Goal: Contribute content: Contribute content

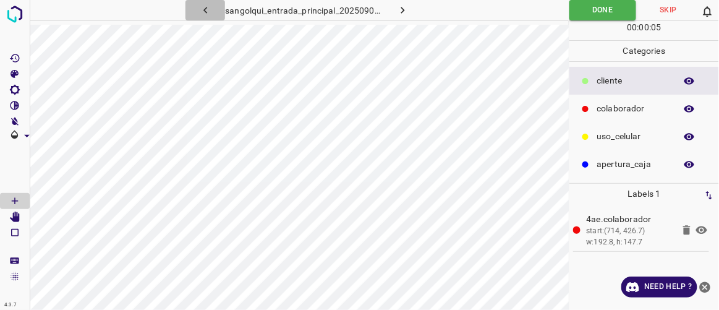
click at [206, 12] on icon "button" at bounding box center [205, 10] width 13 height 13
click at [400, 9] on icon "button" at bounding box center [403, 10] width 13 height 13
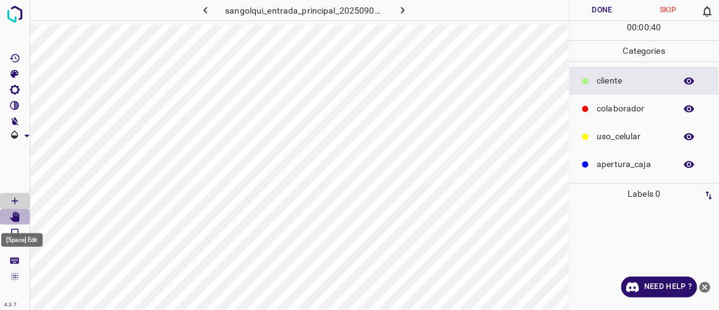
click at [13, 220] on icon "[Space] Edit" at bounding box center [15, 217] width 10 height 11
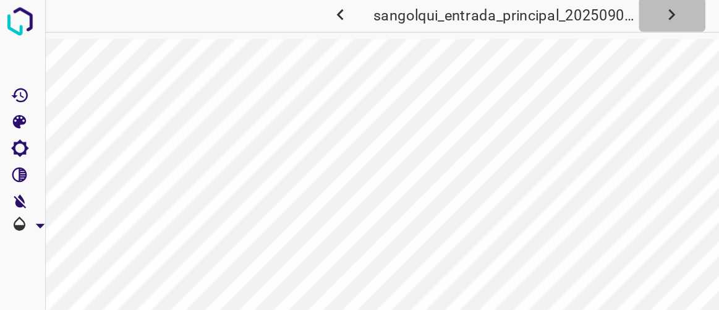
click at [402, 12] on icon "button" at bounding box center [403, 10] width 13 height 13
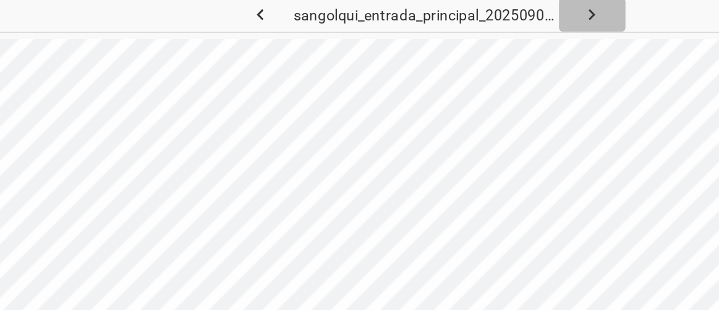
click at [398, 12] on icon "button" at bounding box center [403, 10] width 13 height 13
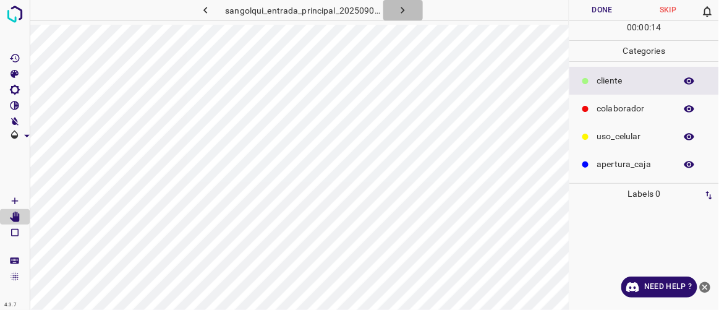
click at [408, 12] on icon "button" at bounding box center [403, 10] width 13 height 13
click at [203, 14] on icon "button" at bounding box center [205, 10] width 13 height 13
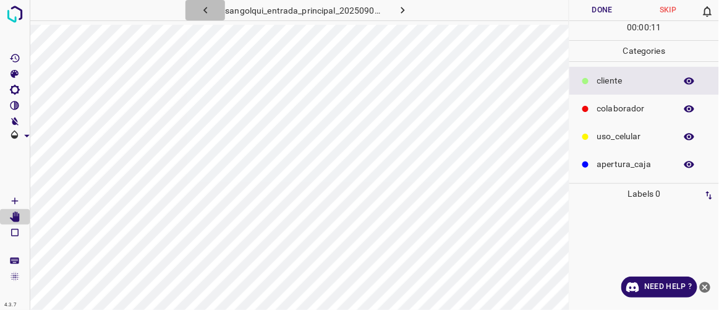
click at [203, 14] on icon "button" at bounding box center [205, 10] width 13 height 13
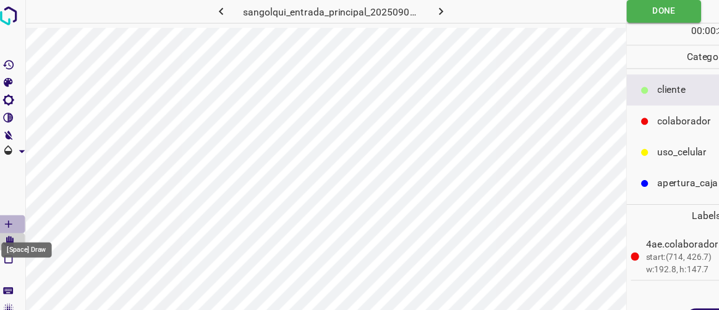
click at [20, 201] on Draw"] "[Space] Draw" at bounding box center [15, 201] width 30 height 16
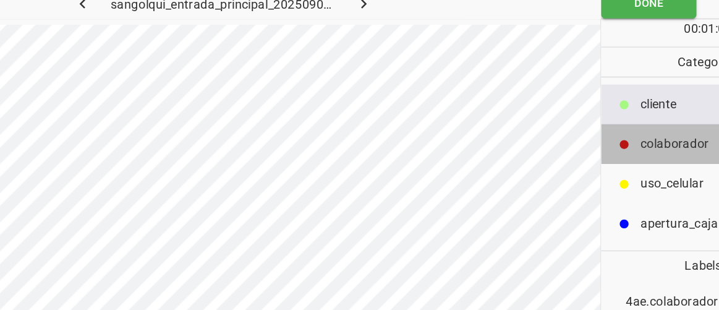
click at [624, 106] on p "colaborador" at bounding box center [634, 108] width 72 height 13
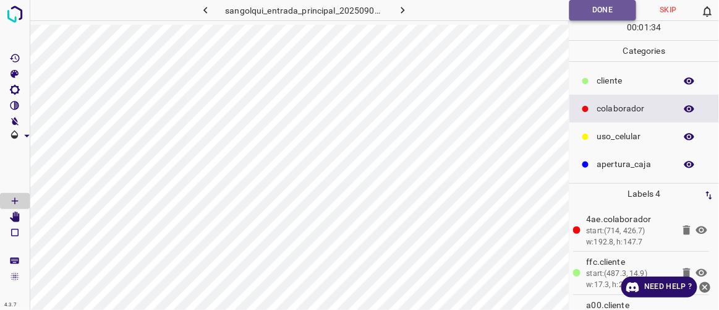
click at [605, 10] on button "Done" at bounding box center [603, 10] width 67 height 20
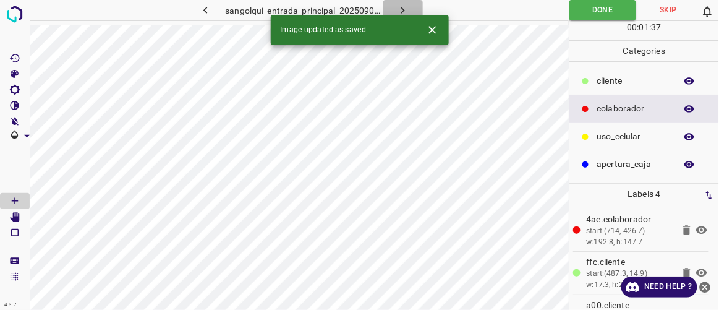
click at [402, 7] on icon "button" at bounding box center [403, 10] width 13 height 13
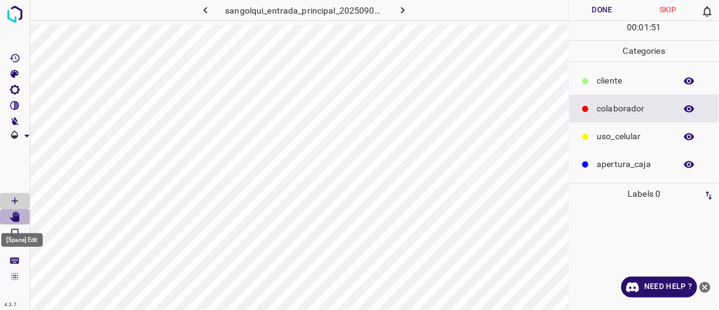
click at [12, 216] on icon "[Space] Edit" at bounding box center [14, 217] width 11 height 11
click at [16, 200] on icon "[Space] Draw" at bounding box center [14, 200] width 11 height 11
click at [17, 217] on icon "[Space] Edit" at bounding box center [15, 217] width 10 height 11
click at [17, 200] on icon "[Space] Draw" at bounding box center [14, 200] width 11 height 11
click at [604, 82] on p "cliente" at bounding box center [634, 80] width 72 height 13
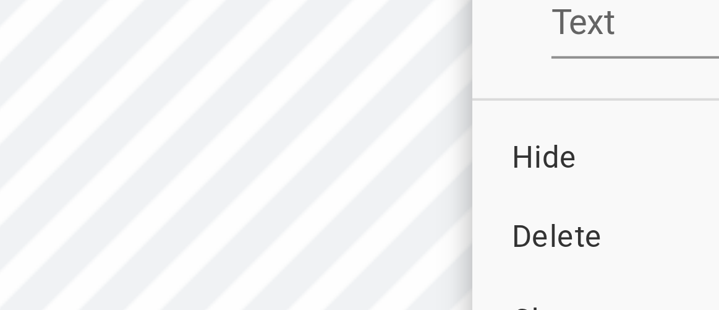
click at [226, 139] on span "Delete" at bounding box center [268, 140] width 119 height 11
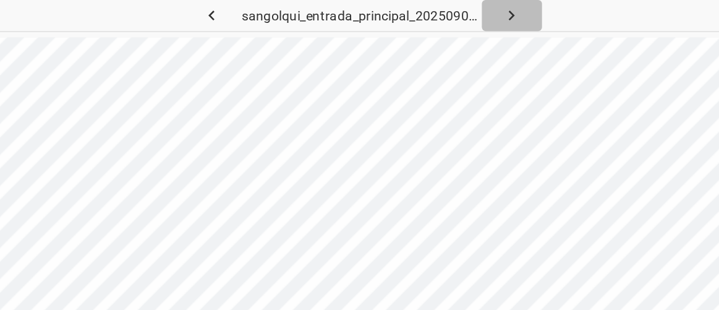
click at [404, 6] on icon "button" at bounding box center [403, 10] width 13 height 13
click at [401, 13] on icon "button" at bounding box center [403, 10] width 13 height 13
click at [399, 7] on icon "button" at bounding box center [403, 10] width 13 height 13
click at [403, 13] on icon "button" at bounding box center [403, 10] width 13 height 13
click at [400, 12] on icon "button" at bounding box center [403, 10] width 13 height 13
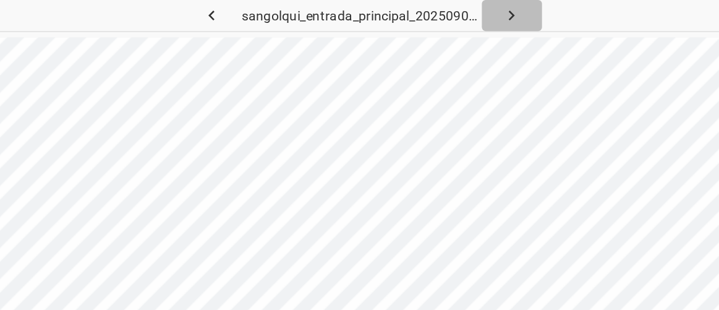
click at [405, 10] on icon "button" at bounding box center [403, 10] width 4 height 7
click at [397, 11] on icon "button" at bounding box center [403, 10] width 13 height 13
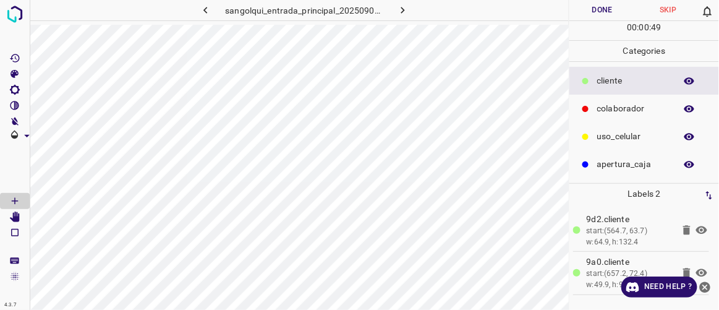
click at [610, 9] on button "Done" at bounding box center [603, 10] width 66 height 20
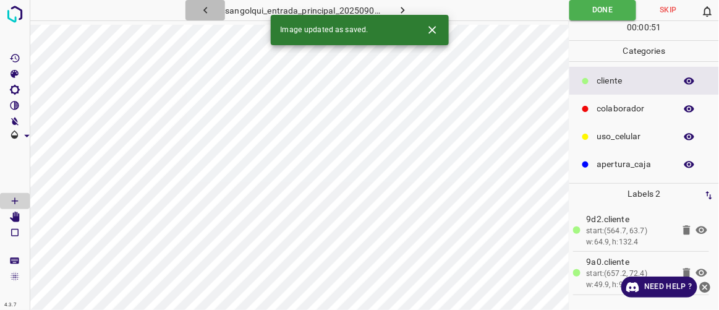
click at [206, 7] on icon "button" at bounding box center [205, 10] width 13 height 13
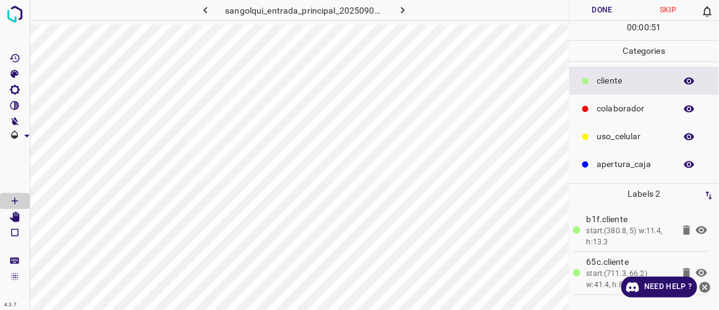
click at [590, 11] on button "Done" at bounding box center [603, 10] width 66 height 20
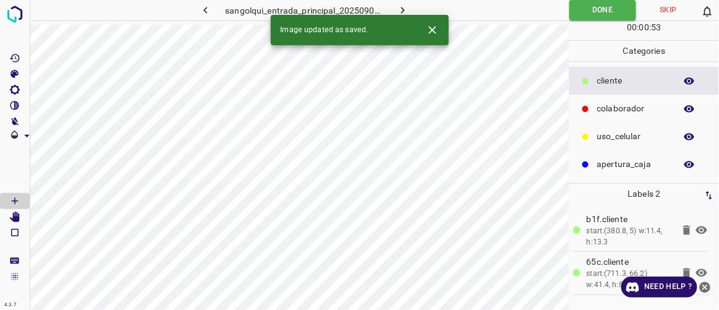
click at [208, 9] on icon "button" at bounding box center [205, 10] width 13 height 13
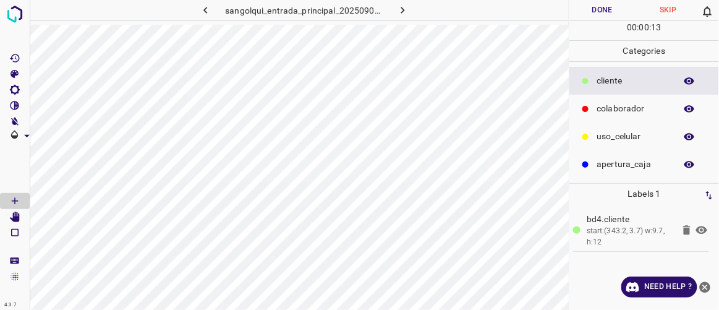
click at [605, 8] on button "Done" at bounding box center [603, 10] width 66 height 20
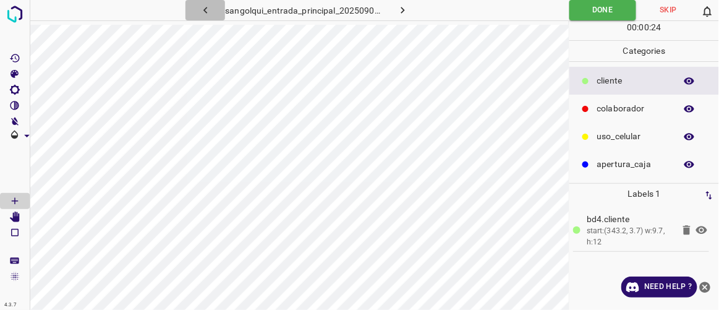
click at [204, 9] on icon "button" at bounding box center [205, 10] width 13 height 13
click at [592, 10] on button "Done" at bounding box center [603, 10] width 66 height 20
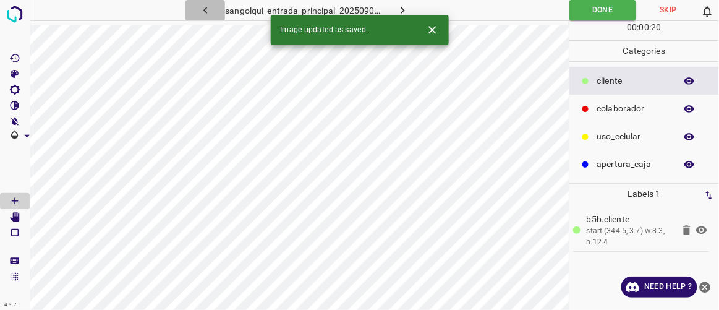
click at [214, 12] on button "button" at bounding box center [206, 10] width 40 height 20
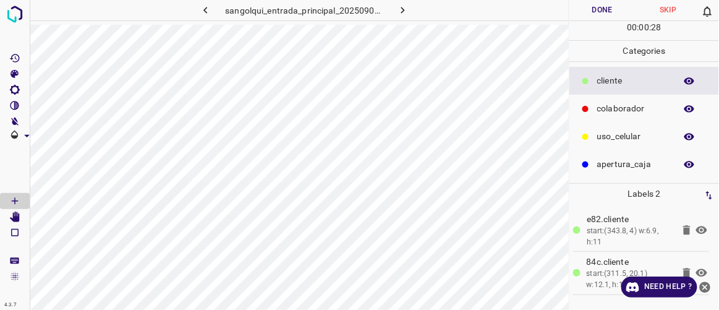
click at [611, 9] on button "Done" at bounding box center [603, 10] width 66 height 20
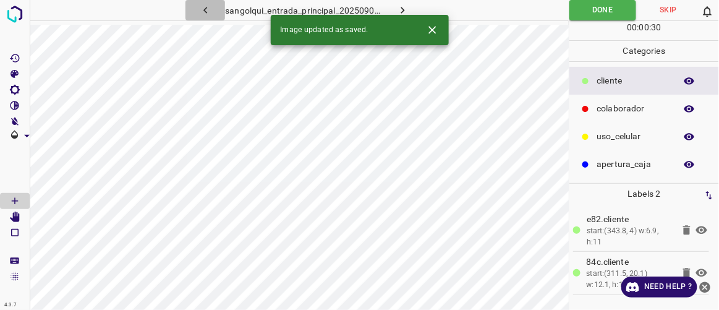
click at [207, 8] on icon "button" at bounding box center [206, 10] width 4 height 7
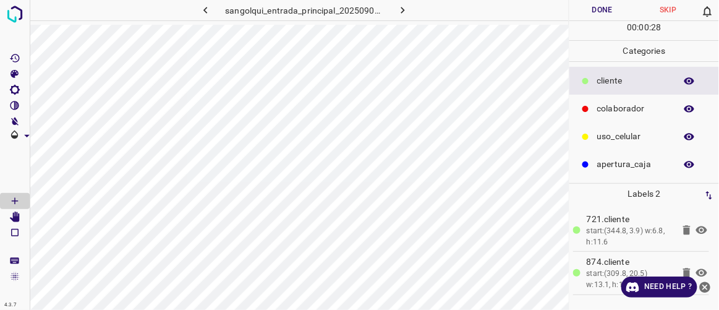
click at [583, 12] on button "Done" at bounding box center [603, 10] width 66 height 20
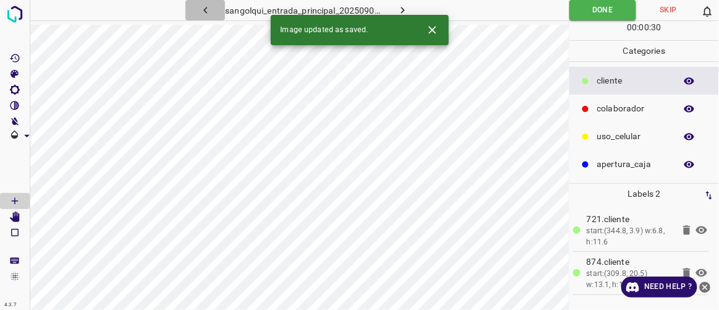
click at [207, 9] on icon "button" at bounding box center [205, 10] width 13 height 13
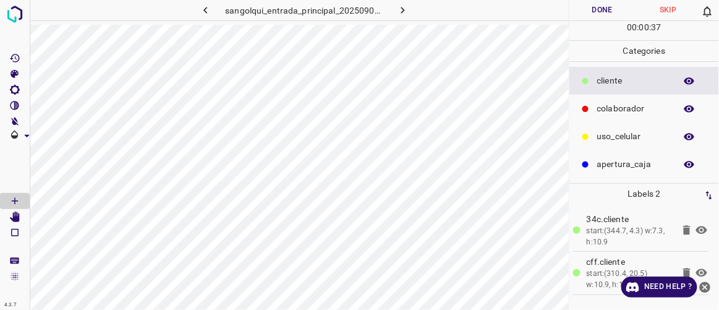
click at [600, 7] on button "Done" at bounding box center [603, 10] width 66 height 20
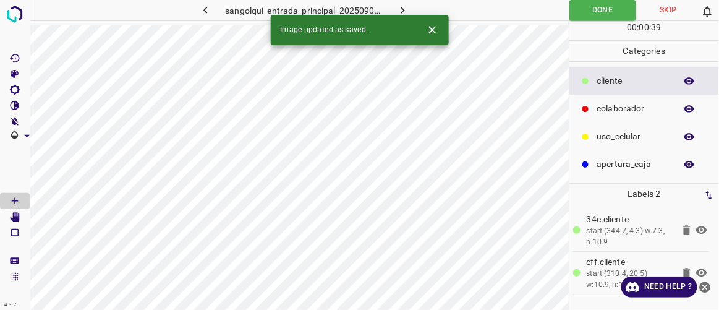
click at [206, 12] on icon "button" at bounding box center [206, 10] width 4 height 7
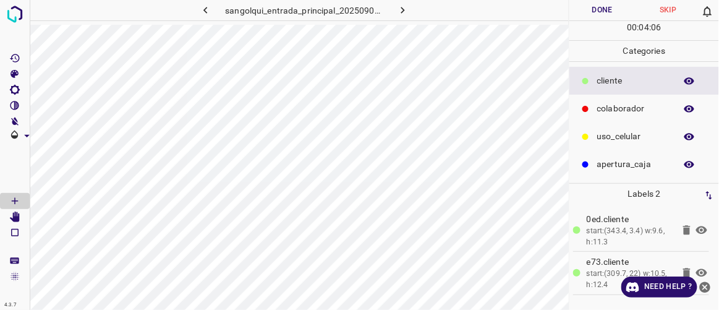
click at [595, 15] on button "Done" at bounding box center [603, 10] width 66 height 20
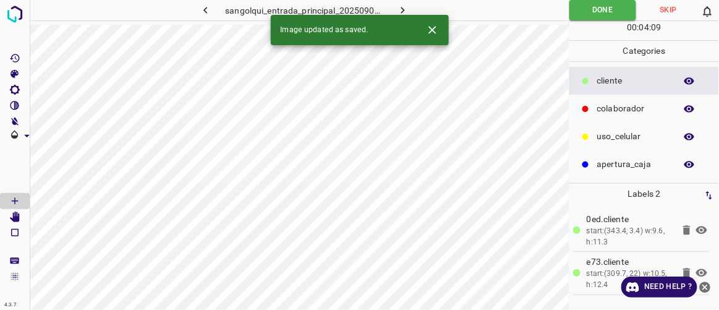
click at [208, 15] on icon "button" at bounding box center [205, 10] width 13 height 13
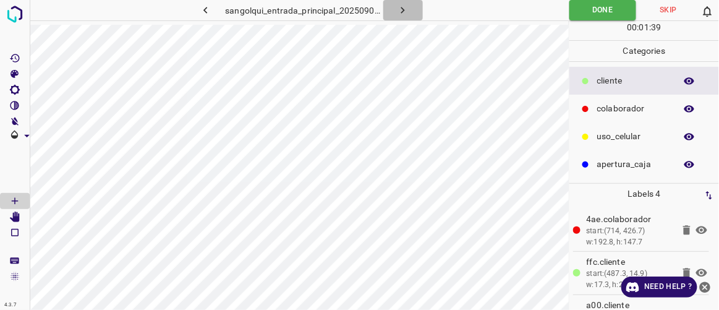
click at [402, 10] on icon "button" at bounding box center [403, 10] width 13 height 13
click at [402, 11] on icon "button" at bounding box center [403, 10] width 13 height 13
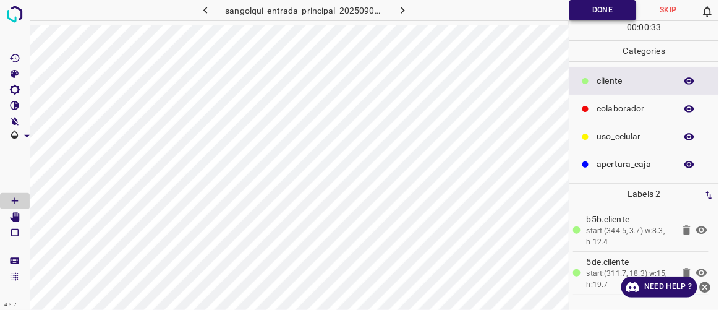
click at [614, 12] on button "Done" at bounding box center [603, 10] width 67 height 20
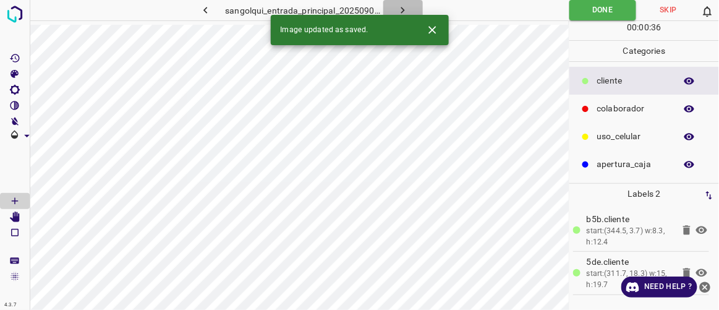
click at [409, 13] on icon "button" at bounding box center [403, 10] width 13 height 13
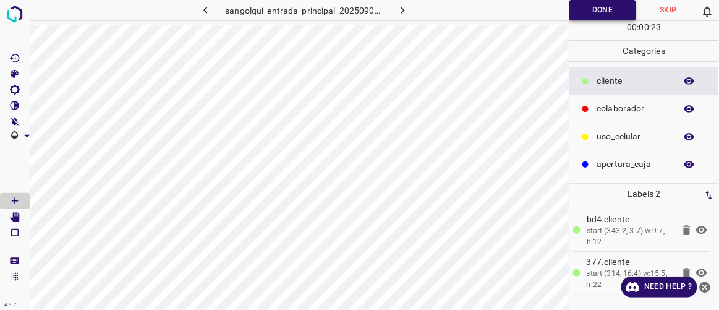
click at [593, 15] on button "Done" at bounding box center [603, 10] width 67 height 20
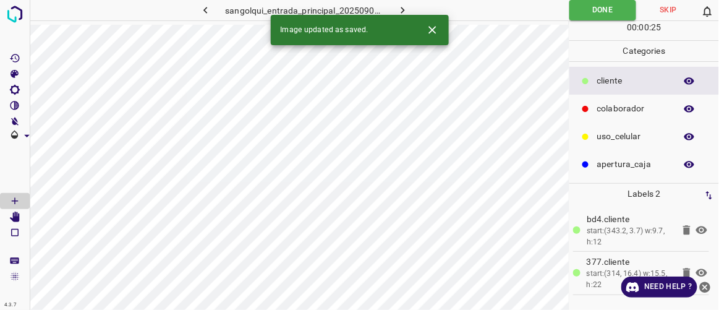
click at [403, 8] on icon "button" at bounding box center [403, 10] width 4 height 7
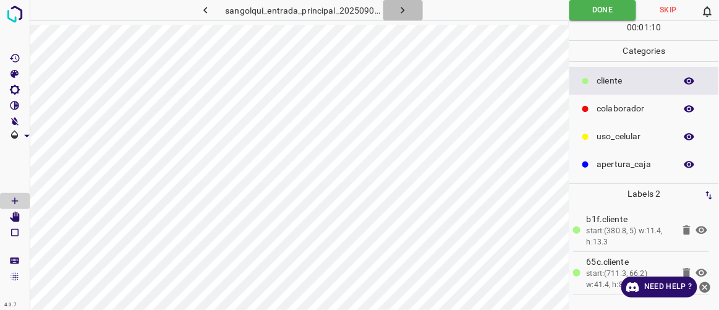
click at [397, 7] on icon "button" at bounding box center [403, 10] width 13 height 13
click at [405, 9] on icon "button" at bounding box center [403, 10] width 13 height 13
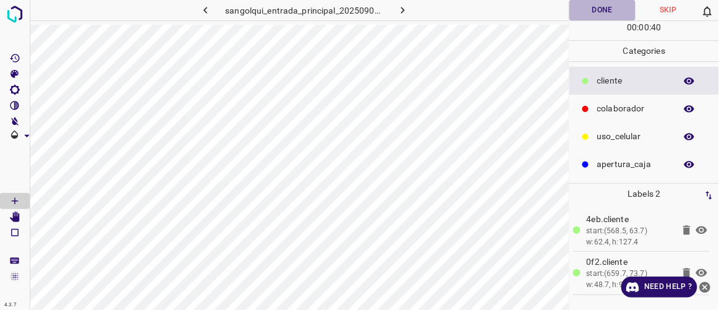
click at [607, 13] on button "Done" at bounding box center [603, 10] width 66 height 20
click at [404, 10] on icon "button" at bounding box center [403, 10] width 4 height 7
click at [591, 11] on button "Done" at bounding box center [603, 10] width 66 height 20
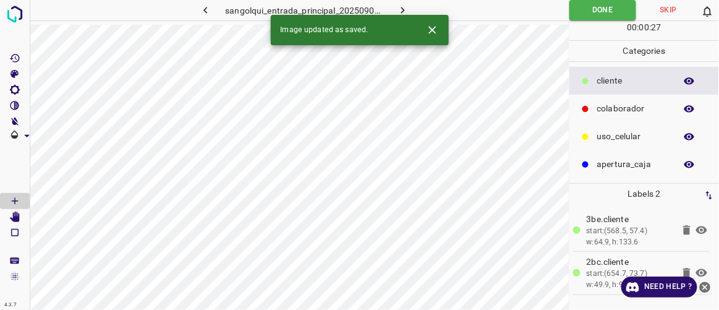
click at [407, 6] on icon "button" at bounding box center [403, 10] width 13 height 13
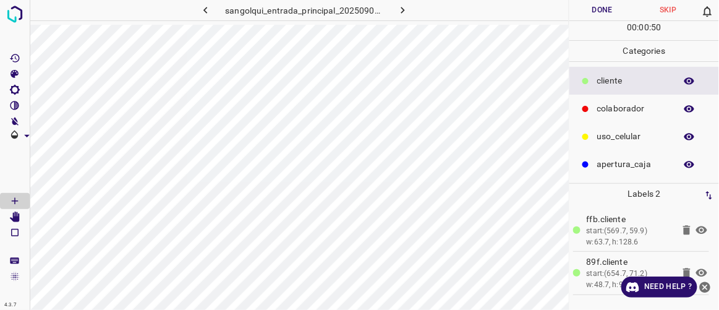
click at [601, 3] on button "Done" at bounding box center [603, 10] width 66 height 20
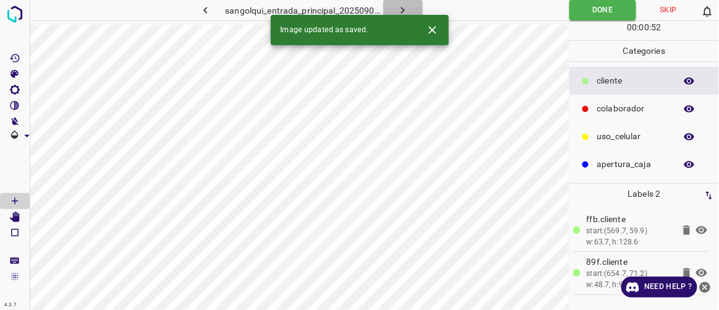
click at [405, 9] on icon "button" at bounding box center [403, 10] width 13 height 13
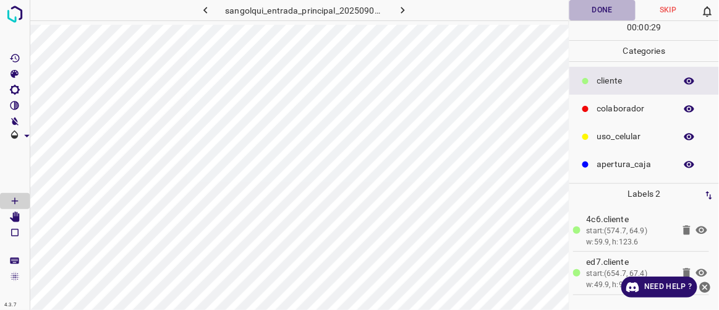
click at [591, 6] on button "Done" at bounding box center [603, 10] width 66 height 20
click at [404, 7] on icon "button" at bounding box center [403, 10] width 13 height 13
click at [604, 9] on button "Done" at bounding box center [603, 10] width 66 height 20
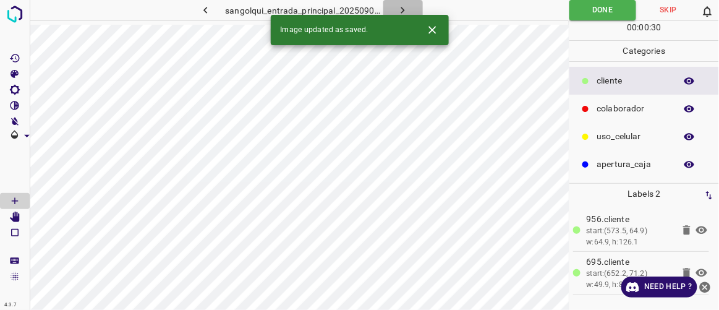
click at [402, 9] on icon "button" at bounding box center [403, 10] width 13 height 13
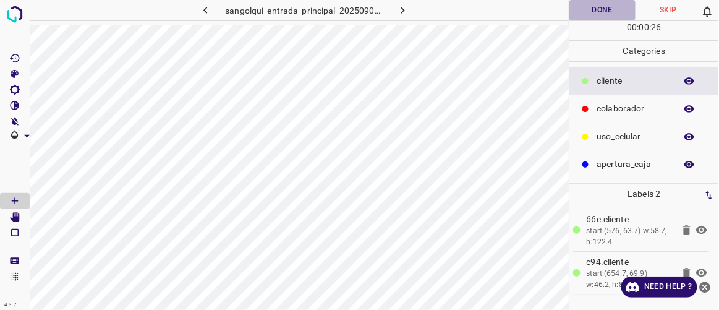
click at [609, 12] on button "Done" at bounding box center [603, 10] width 66 height 20
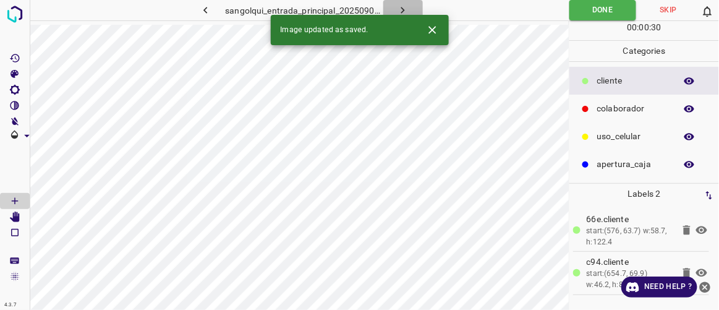
click at [410, 9] on button "button" at bounding box center [404, 10] width 40 height 20
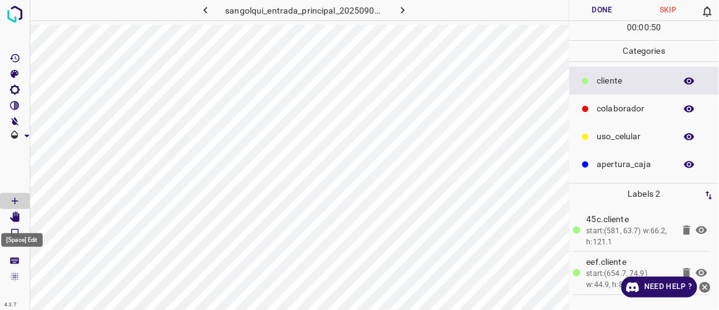
click at [17, 220] on icon "[Space] Edit" at bounding box center [15, 217] width 10 height 11
click at [612, 12] on button "Done" at bounding box center [603, 10] width 66 height 20
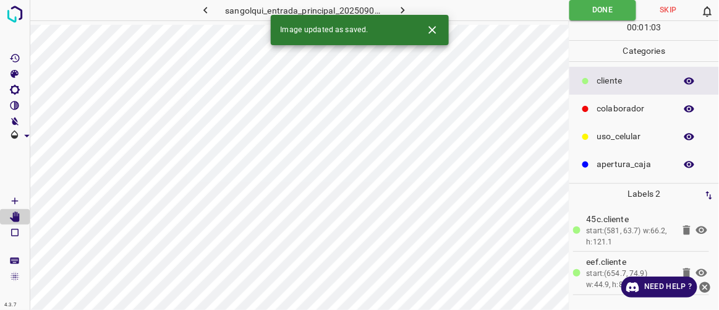
click at [401, 11] on icon "button" at bounding box center [403, 10] width 13 height 13
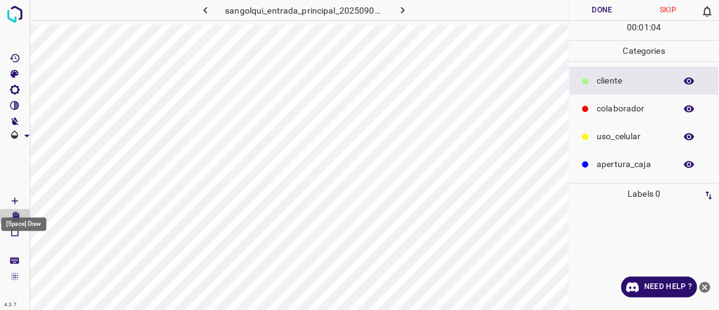
click at [20, 201] on Draw"] "[Space] Draw" at bounding box center [15, 201] width 30 height 16
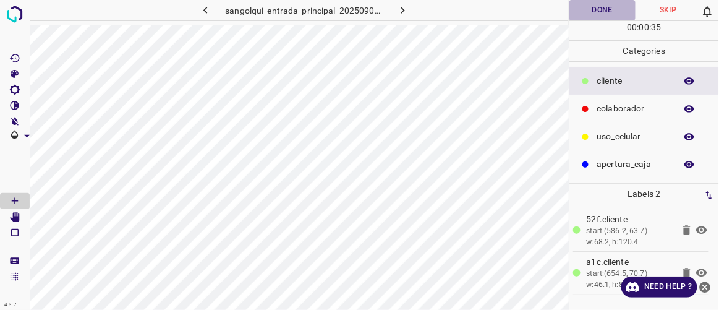
click at [583, 15] on button "Done" at bounding box center [603, 10] width 66 height 20
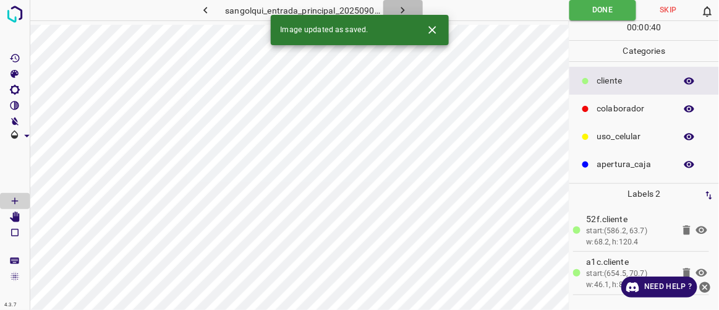
click at [403, 11] on icon "button" at bounding box center [403, 10] width 4 height 7
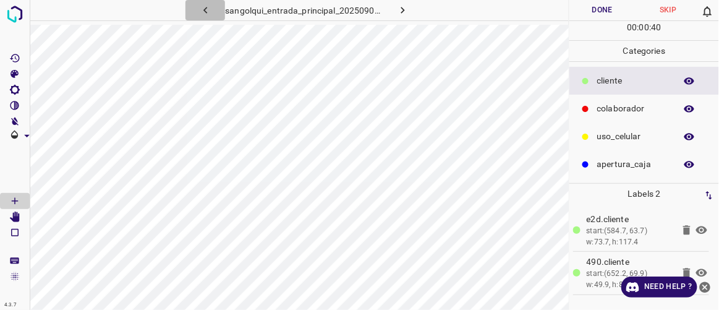
click at [204, 13] on icon "button" at bounding box center [205, 10] width 13 height 13
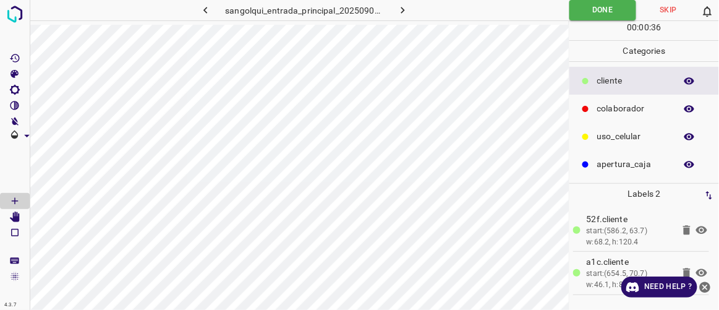
click at [204, 13] on icon "button" at bounding box center [205, 10] width 13 height 13
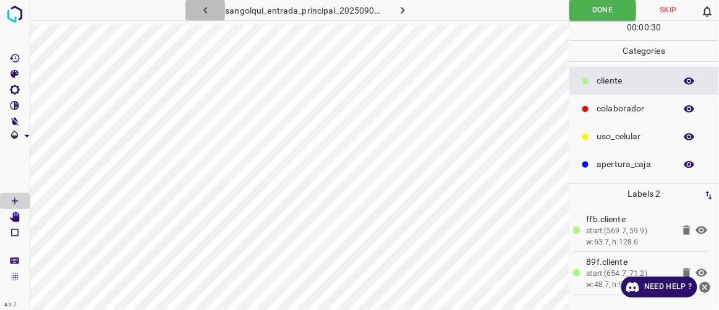
click at [204, 13] on icon "button" at bounding box center [205, 10] width 13 height 13
click at [205, 13] on icon "button" at bounding box center [205, 10] width 13 height 13
click at [401, 8] on icon "button" at bounding box center [403, 10] width 4 height 7
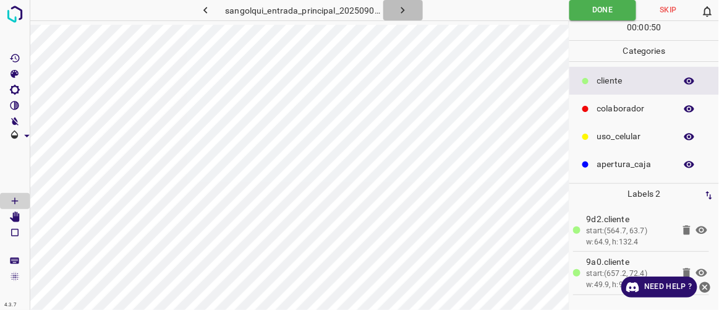
click at [401, 8] on icon "button" at bounding box center [403, 10] width 4 height 7
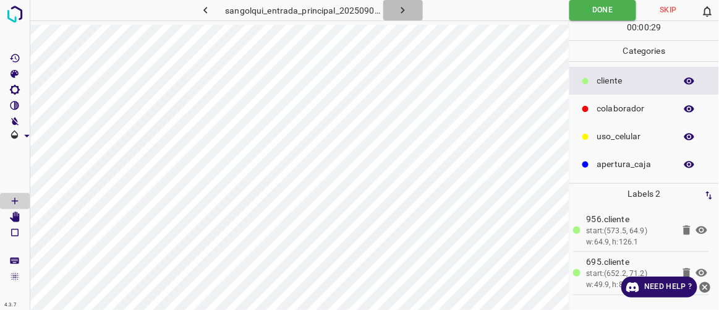
click at [401, 8] on icon "button" at bounding box center [403, 10] width 4 height 7
click at [402, 8] on icon "button" at bounding box center [403, 10] width 4 height 7
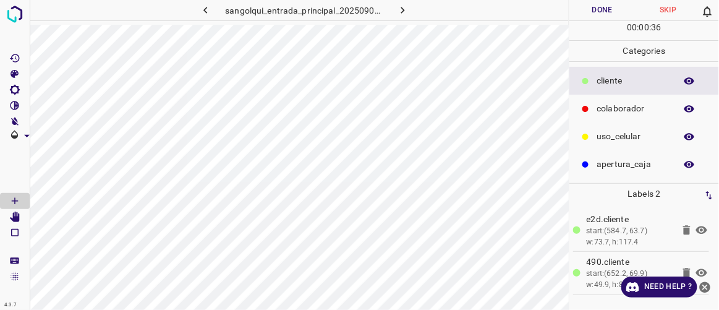
click at [402, 8] on icon "button" at bounding box center [403, 10] width 4 height 7
click at [605, 12] on button "Done" at bounding box center [603, 10] width 66 height 20
click at [404, 6] on icon "button" at bounding box center [403, 10] width 13 height 13
click at [209, 14] on icon "button" at bounding box center [205, 10] width 13 height 13
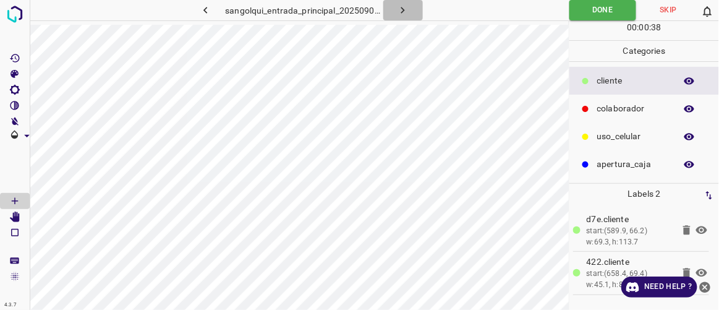
click at [402, 15] on icon "button" at bounding box center [403, 10] width 13 height 13
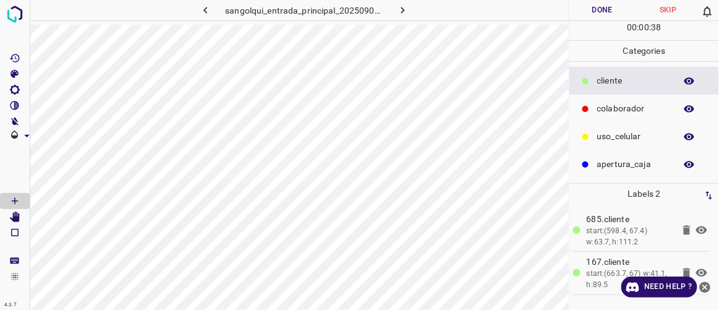
click at [589, 12] on button "Done" at bounding box center [603, 10] width 66 height 20
click at [403, 6] on icon "button" at bounding box center [403, 10] width 13 height 13
click at [614, 14] on button "Done" at bounding box center [603, 10] width 66 height 20
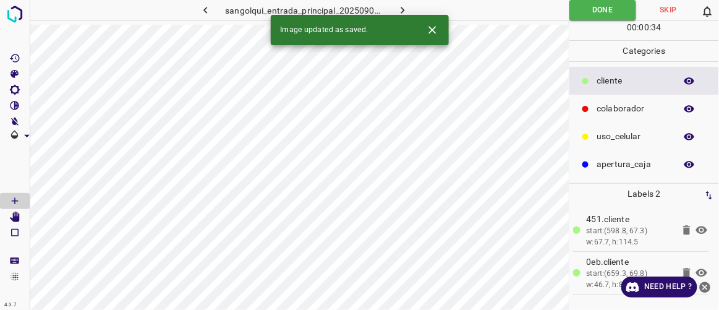
click at [409, 9] on icon "button" at bounding box center [403, 10] width 13 height 13
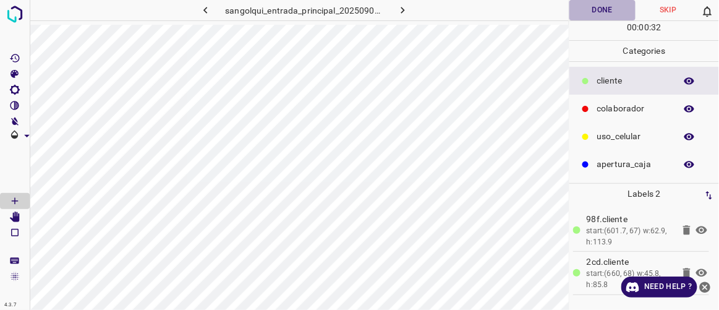
click at [604, 10] on button "Done" at bounding box center [603, 10] width 66 height 20
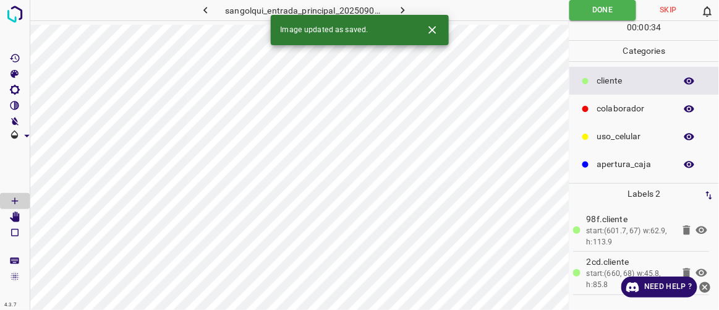
click at [413, 11] on button "button" at bounding box center [404, 10] width 40 height 20
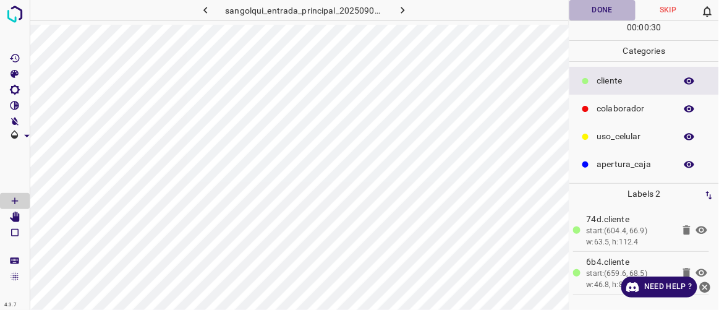
click at [608, 14] on button "Done" at bounding box center [603, 10] width 66 height 20
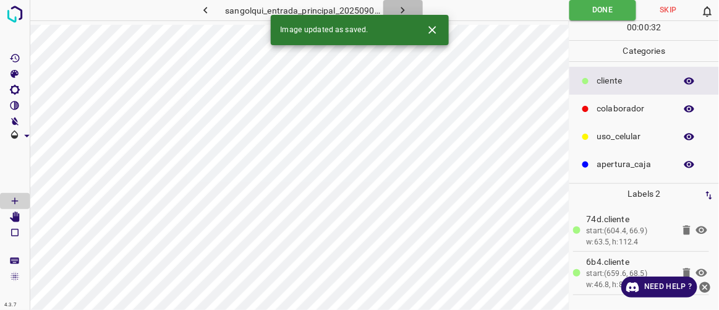
click at [401, 13] on icon "button" at bounding box center [403, 10] width 4 height 7
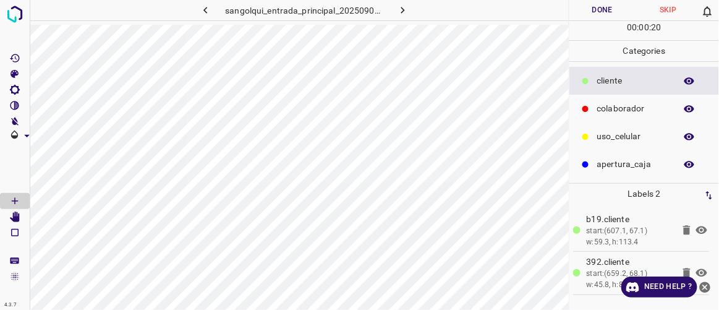
click at [596, 6] on button "Done" at bounding box center [603, 10] width 66 height 20
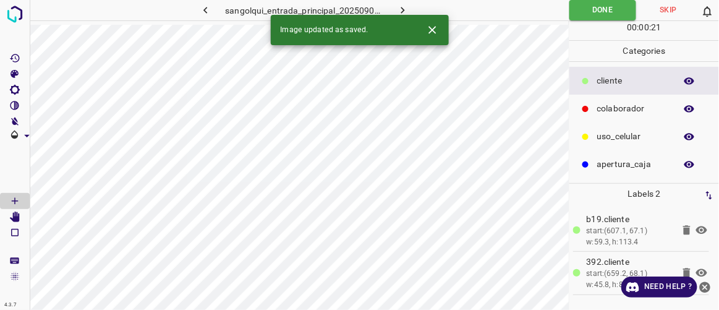
click at [402, 9] on icon "button" at bounding box center [403, 10] width 4 height 7
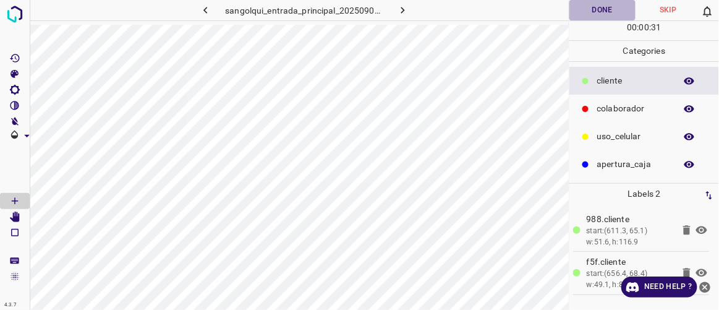
click at [591, 14] on button "Done" at bounding box center [603, 10] width 66 height 20
click at [400, 11] on icon "button" at bounding box center [403, 10] width 13 height 13
click at [612, 11] on button "Done" at bounding box center [603, 10] width 66 height 20
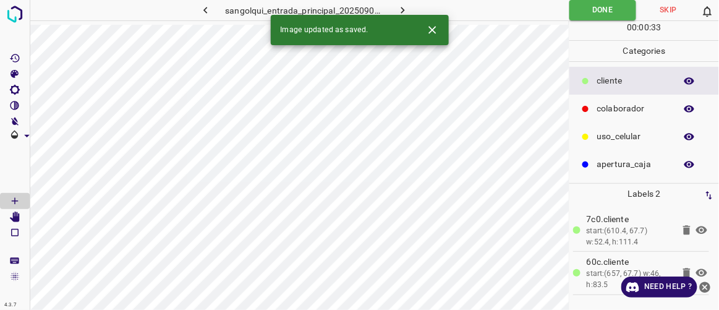
click at [403, 11] on icon "button" at bounding box center [403, 10] width 4 height 7
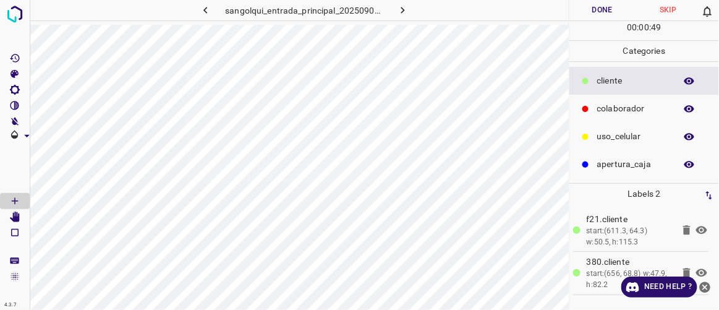
click at [606, 14] on button "Done" at bounding box center [603, 10] width 66 height 20
click at [404, 10] on icon "button" at bounding box center [403, 10] width 4 height 7
click at [598, 14] on button "Done" at bounding box center [603, 10] width 66 height 20
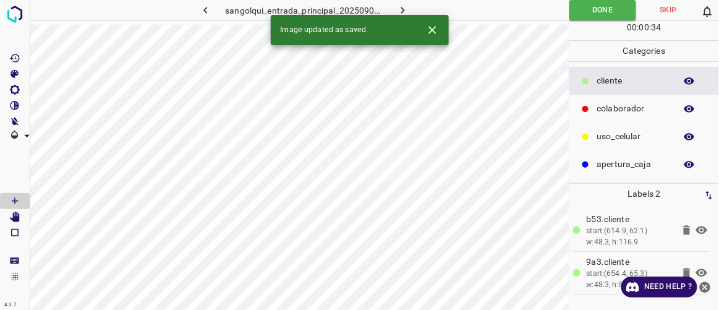
click at [398, 9] on icon "button" at bounding box center [403, 10] width 13 height 13
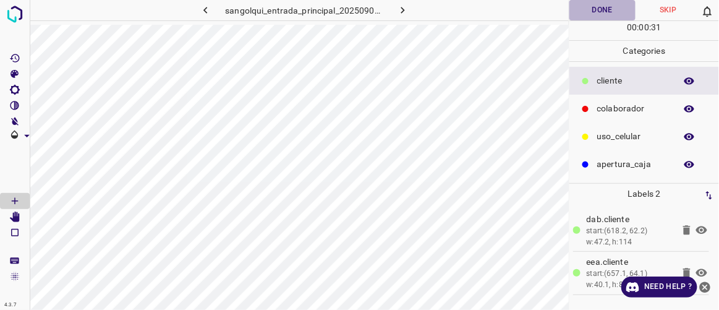
click at [610, 8] on button "Done" at bounding box center [603, 10] width 66 height 20
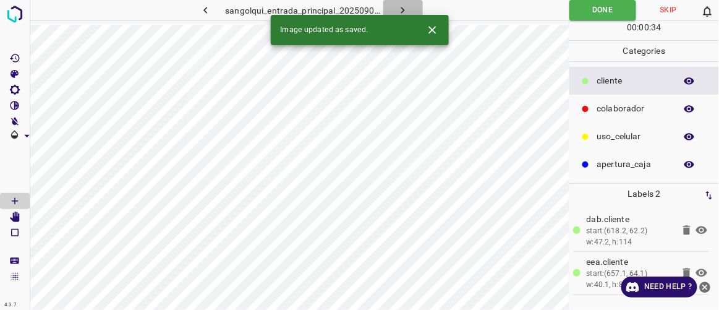
click at [406, 10] on icon "button" at bounding box center [403, 10] width 13 height 13
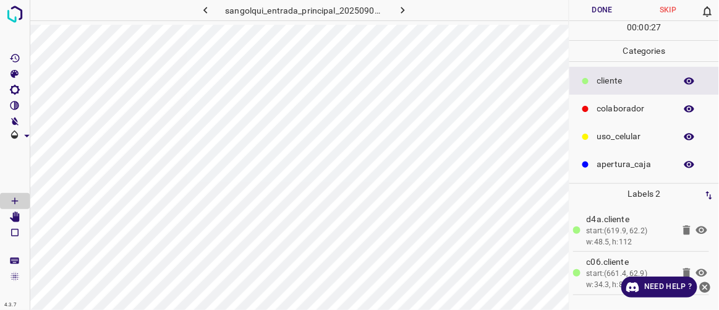
click at [597, 16] on button "Done" at bounding box center [603, 10] width 66 height 20
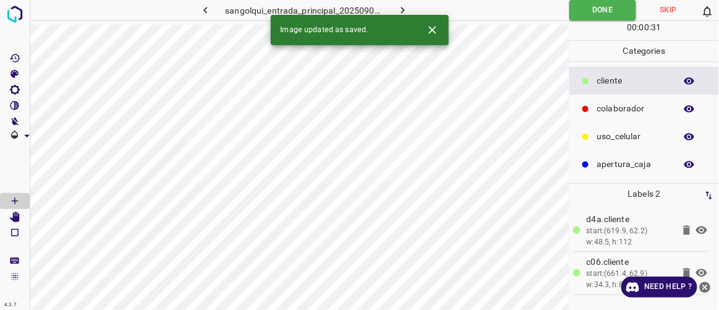
click at [404, 9] on icon "button" at bounding box center [403, 10] width 13 height 13
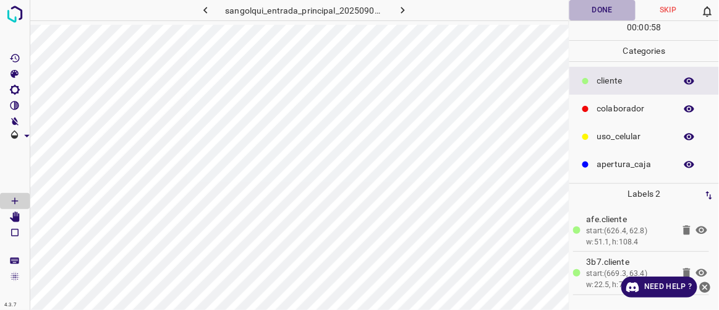
click at [590, 10] on button "Done" at bounding box center [603, 10] width 66 height 20
click at [402, 7] on icon "button" at bounding box center [403, 10] width 4 height 7
click at [591, 8] on button "Done" at bounding box center [603, 10] width 66 height 20
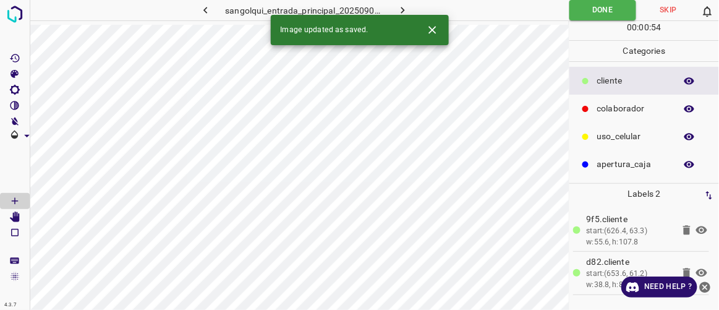
click at [409, 7] on icon "button" at bounding box center [403, 10] width 13 height 13
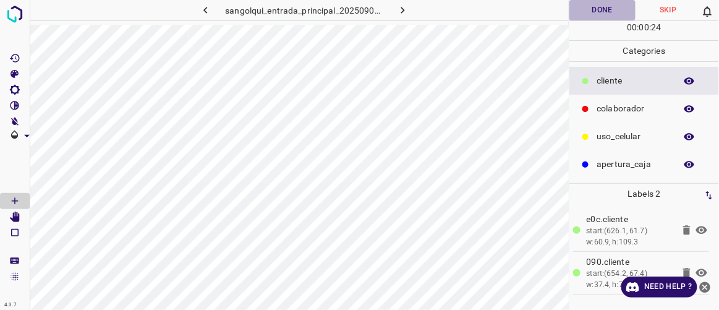
click at [599, 8] on button "Done" at bounding box center [603, 10] width 66 height 20
